Goal: Check status: Check status

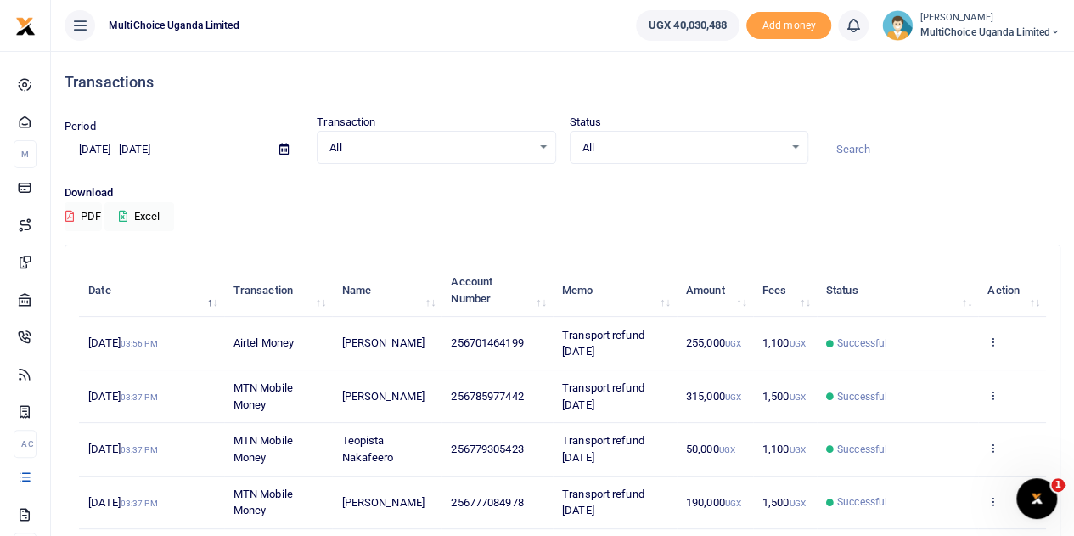
click at [794, 145] on div "All Select an option..." at bounding box center [688, 147] width 237 height 19
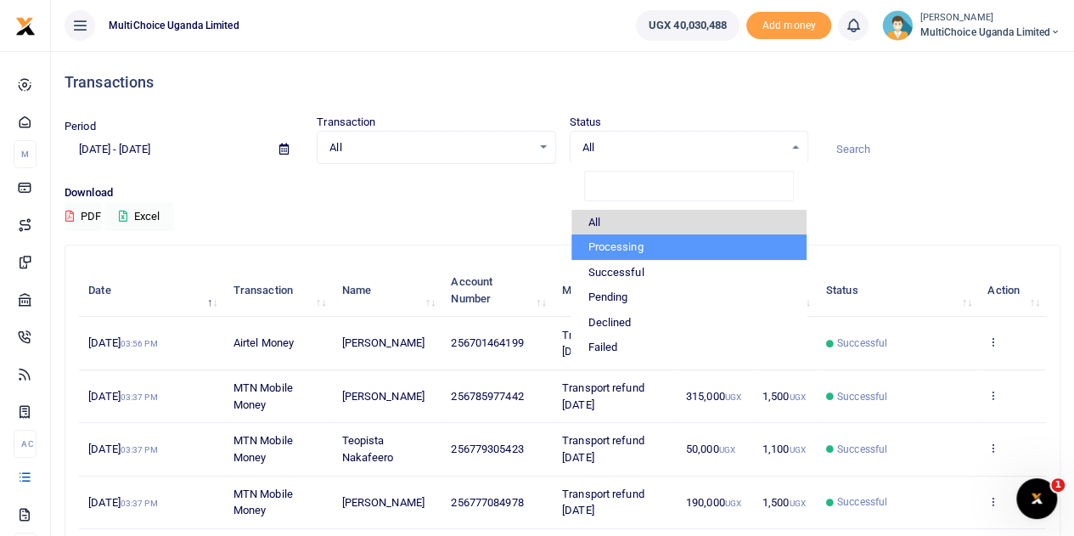
click at [631, 240] on li "Processing" at bounding box center [688, 246] width 235 height 25
select select "PROCESSING"
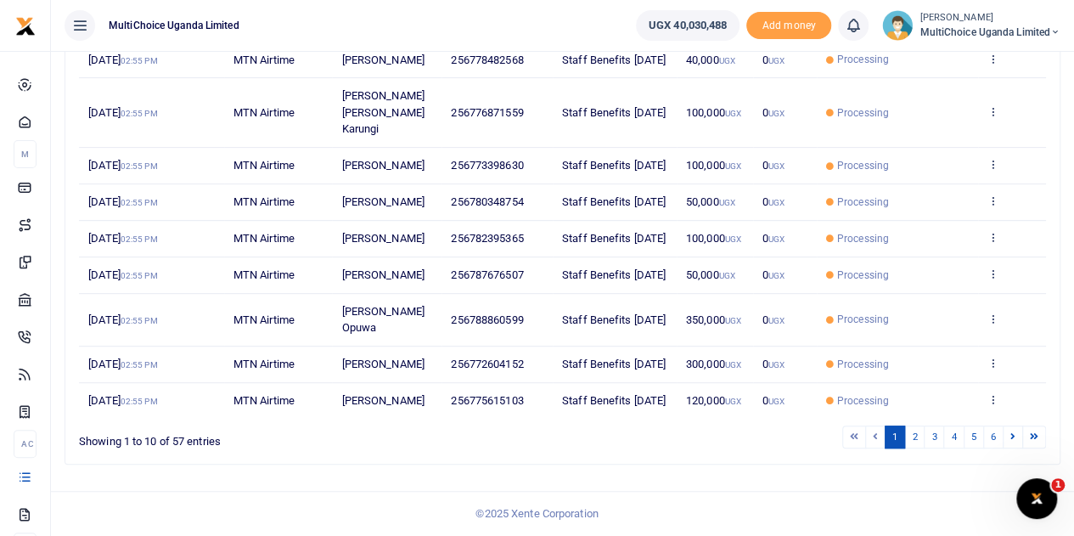
scroll to position [422, 0]
click at [1001, 441] on link "6" at bounding box center [993, 436] width 20 height 23
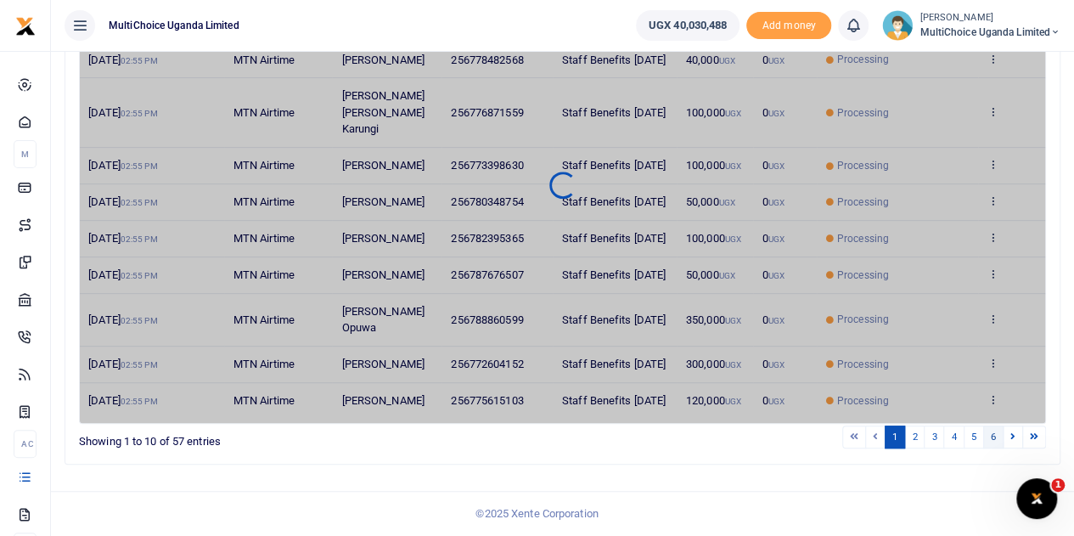
scroll to position [264, 0]
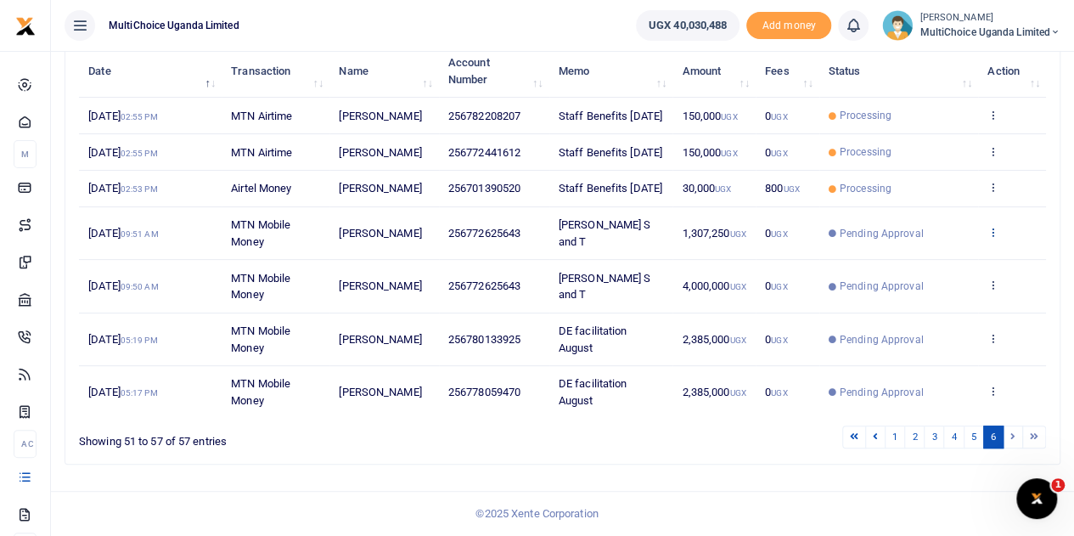
click at [992, 233] on icon at bounding box center [992, 232] width 11 height 12
click at [912, 298] on link "View details" at bounding box center [931, 310] width 134 height 24
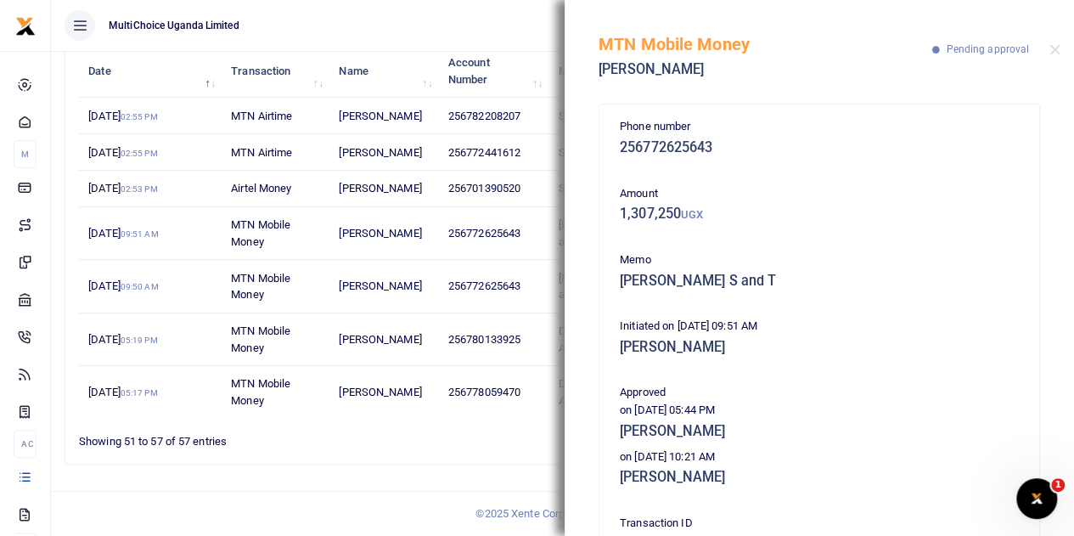
scroll to position [85, 0]
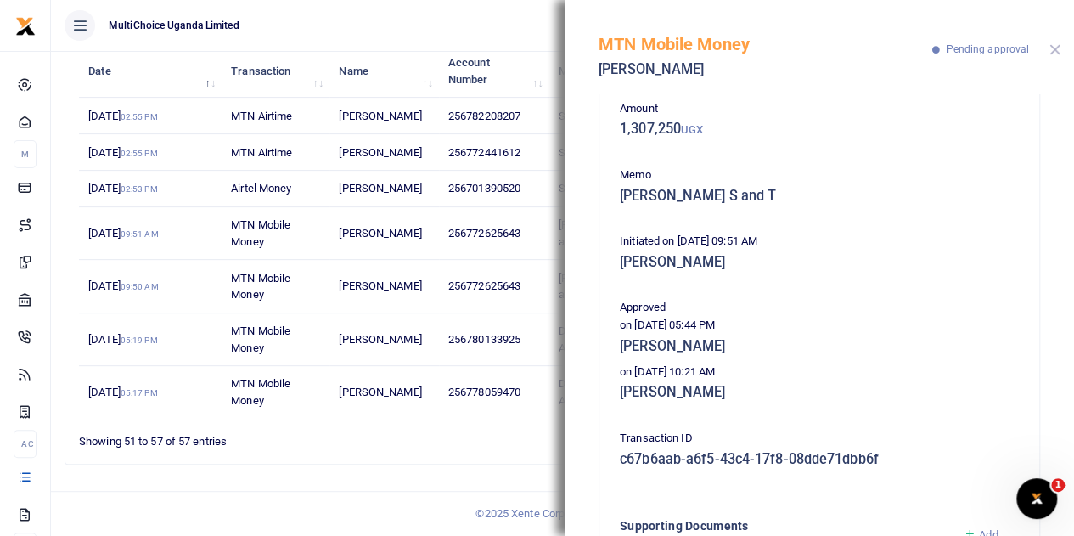
click at [1058, 52] on button "Close" at bounding box center [1054, 49] width 11 height 11
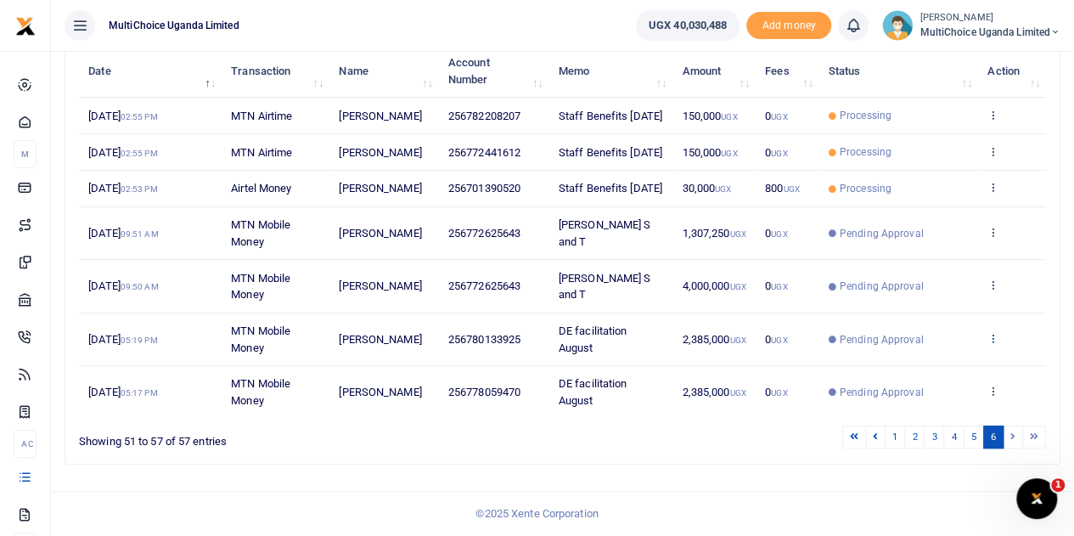
click at [990, 340] on icon at bounding box center [992, 338] width 11 height 12
click at [901, 403] on link "View details" at bounding box center [931, 415] width 134 height 24
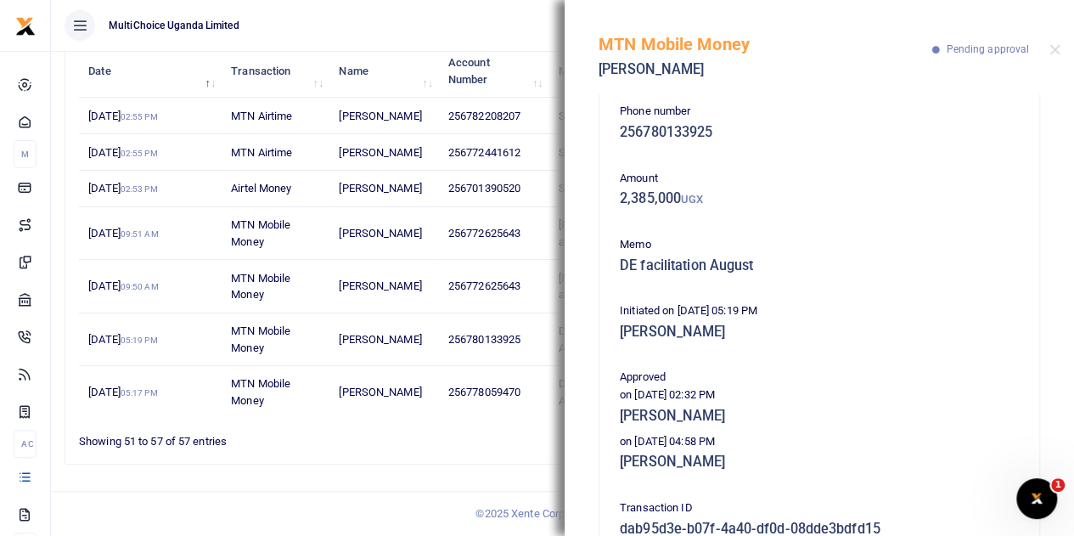
scroll to position [0, 0]
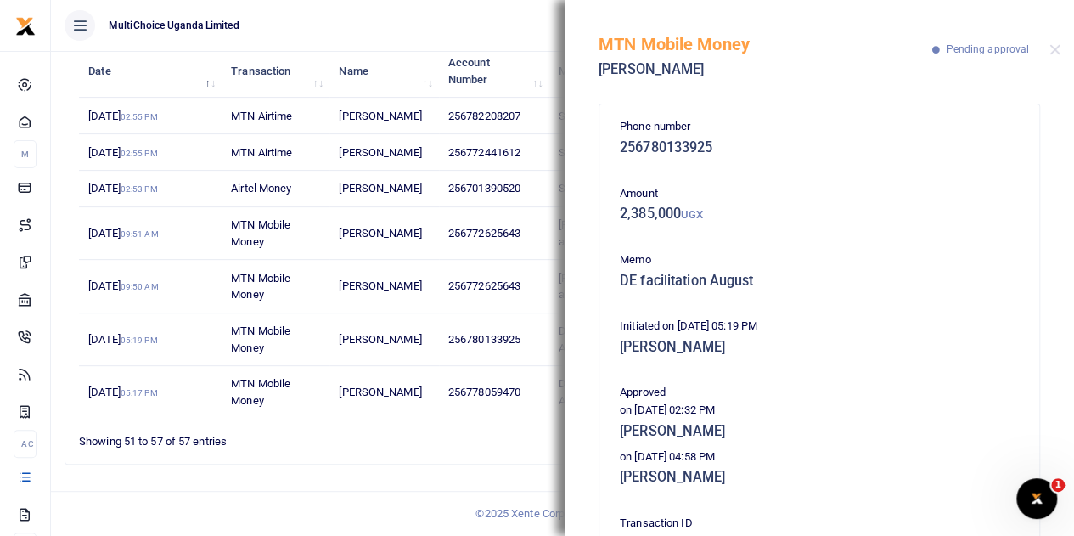
click at [1047, 51] on div "MTN Mobile Money [PERSON_NAME] Pending approval" at bounding box center [818, 47] width 509 height 94
click at [1060, 50] on div "MTN Mobile Money [PERSON_NAME] Pending approval" at bounding box center [818, 47] width 509 height 94
click at [1058, 53] on button "Close" at bounding box center [1054, 49] width 11 height 11
